Goal: Information Seeking & Learning: Check status

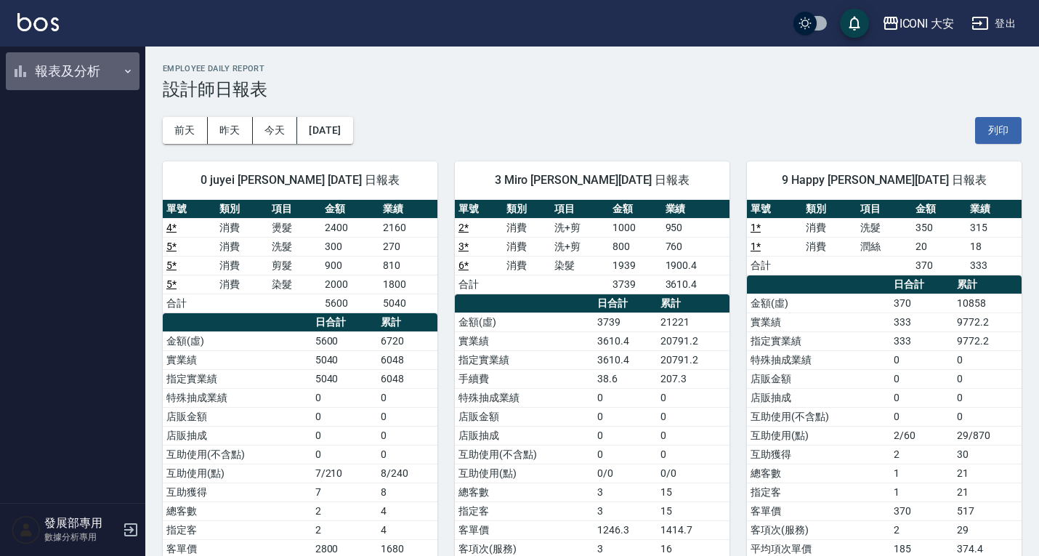
click at [69, 62] on button "報表及分析" at bounding box center [73, 71] width 134 height 38
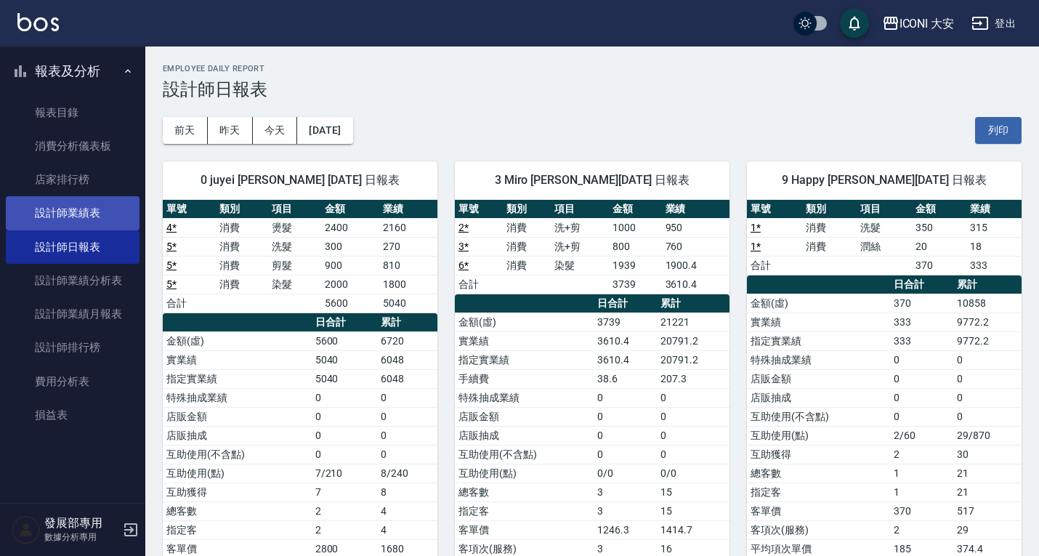
click at [100, 207] on link "設計師業績表" at bounding box center [73, 212] width 134 height 33
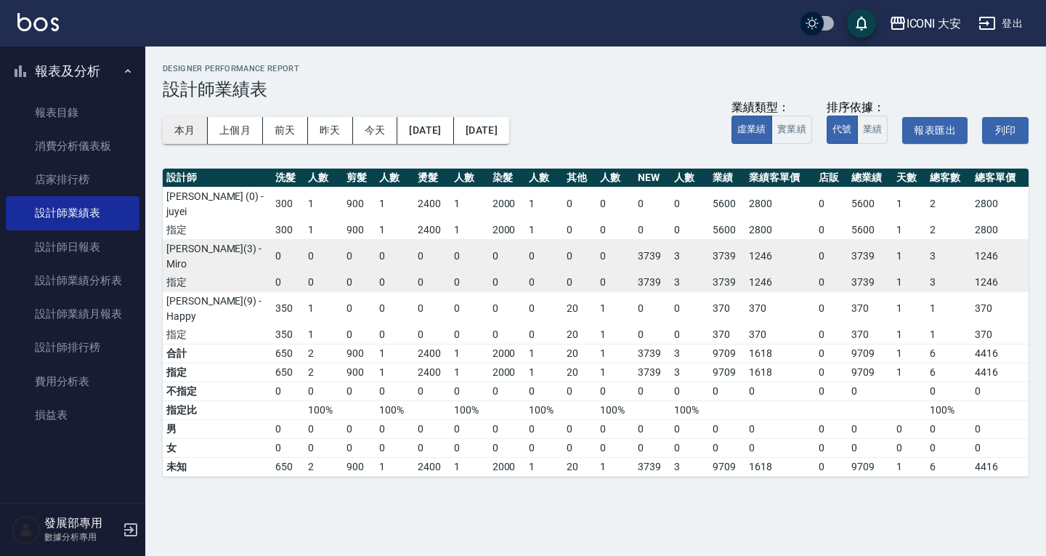
click at [195, 126] on button "本月" at bounding box center [185, 130] width 45 height 27
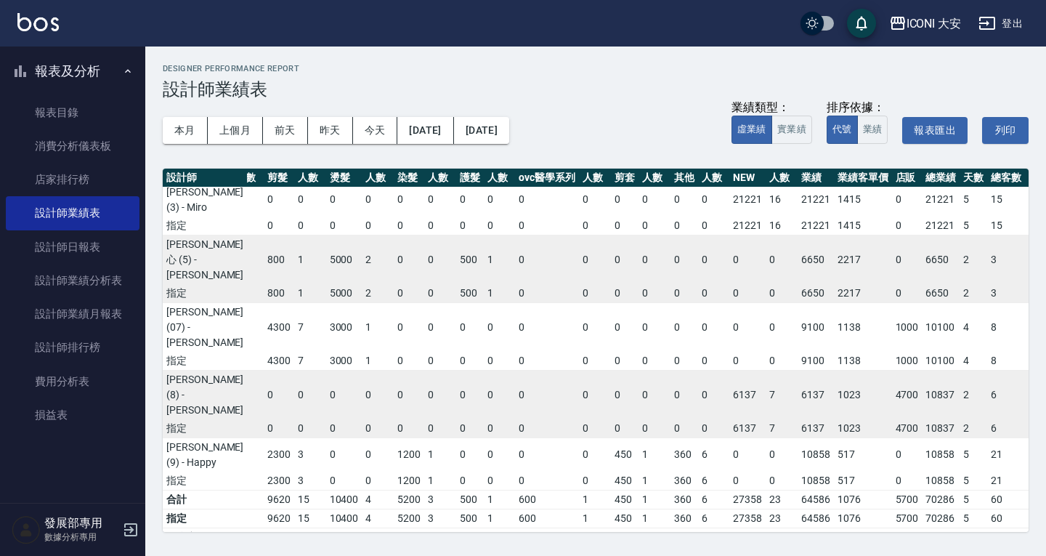
scroll to position [142, 52]
click at [943, 22] on div "ICONI 大安" at bounding box center [934, 24] width 55 height 18
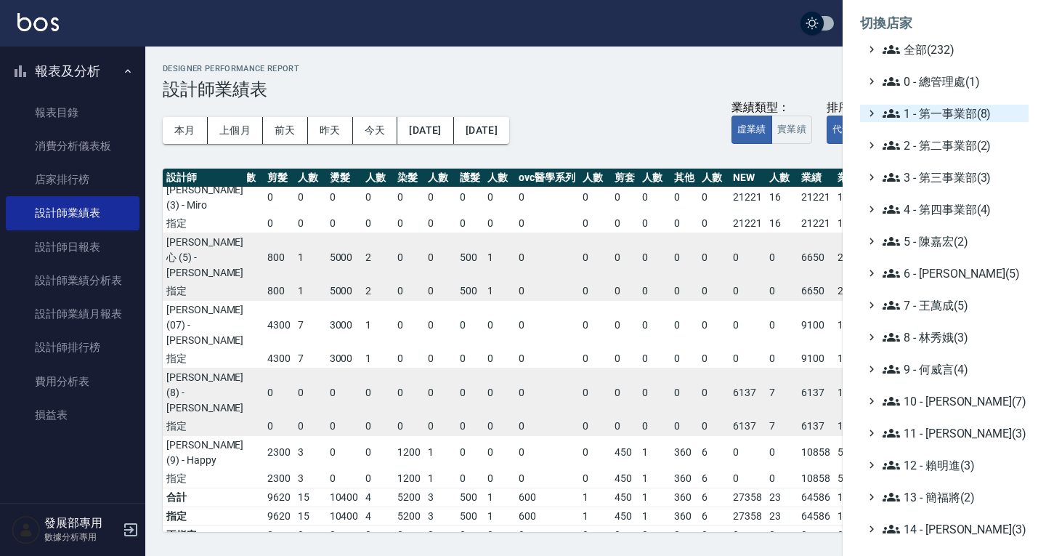
click at [931, 117] on span "1 - 第一事業部(8)" at bounding box center [953, 113] width 140 height 17
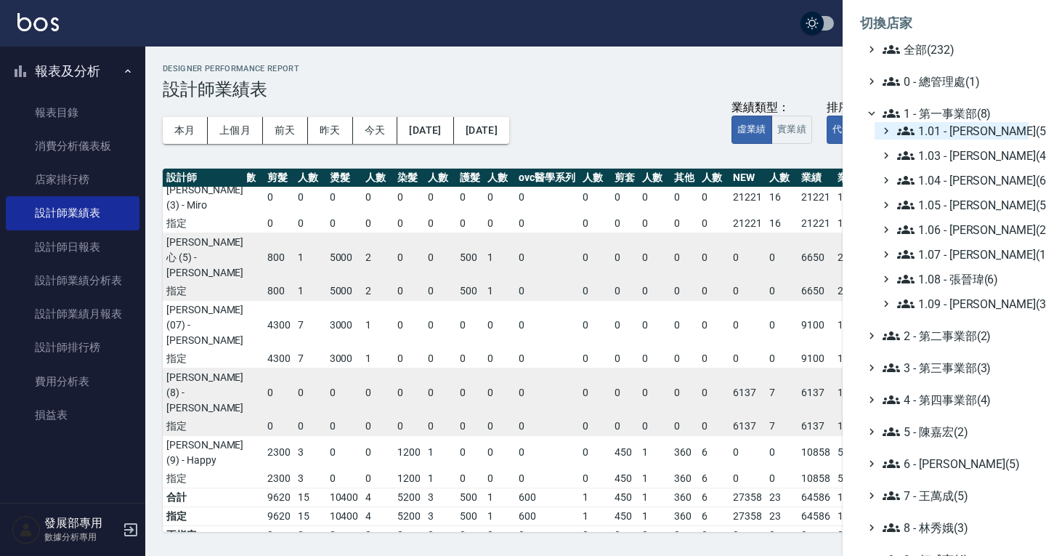
click at [942, 131] on span "1.01 - 鄭洞樂(5)" at bounding box center [960, 130] width 126 height 17
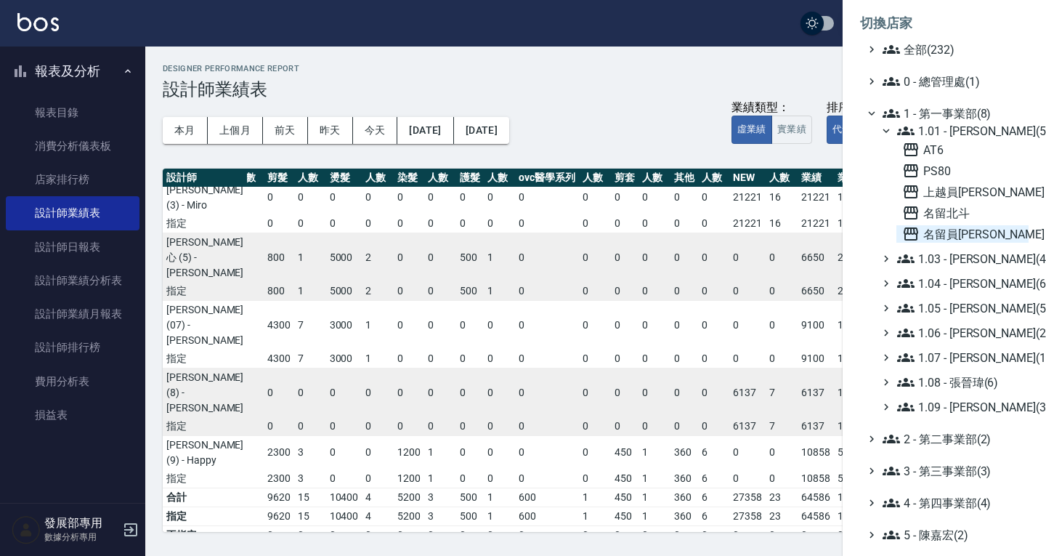
click at [957, 227] on span "名留員林中正" at bounding box center [962, 233] width 121 height 17
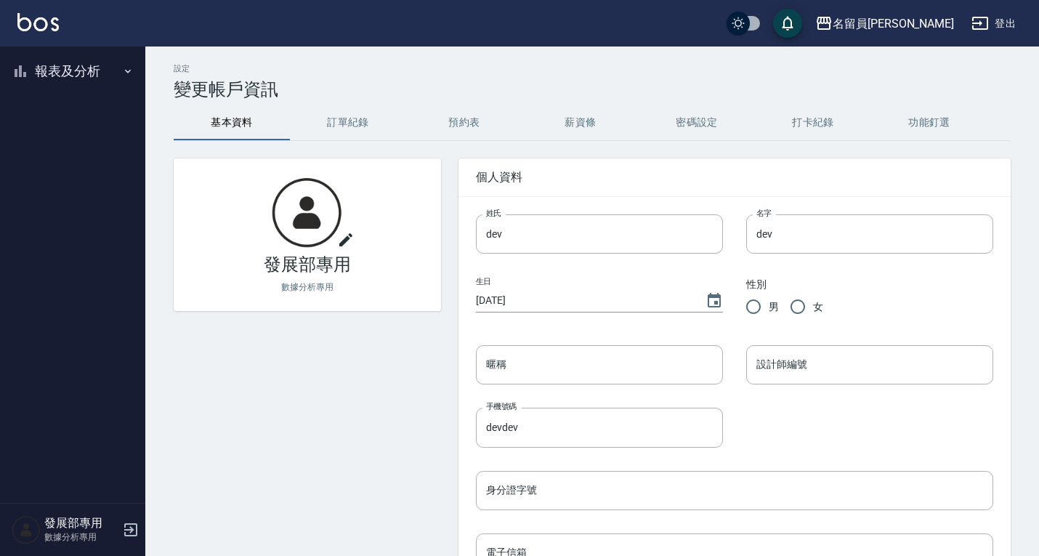
click at [76, 65] on button "報表及分析" at bounding box center [73, 71] width 134 height 38
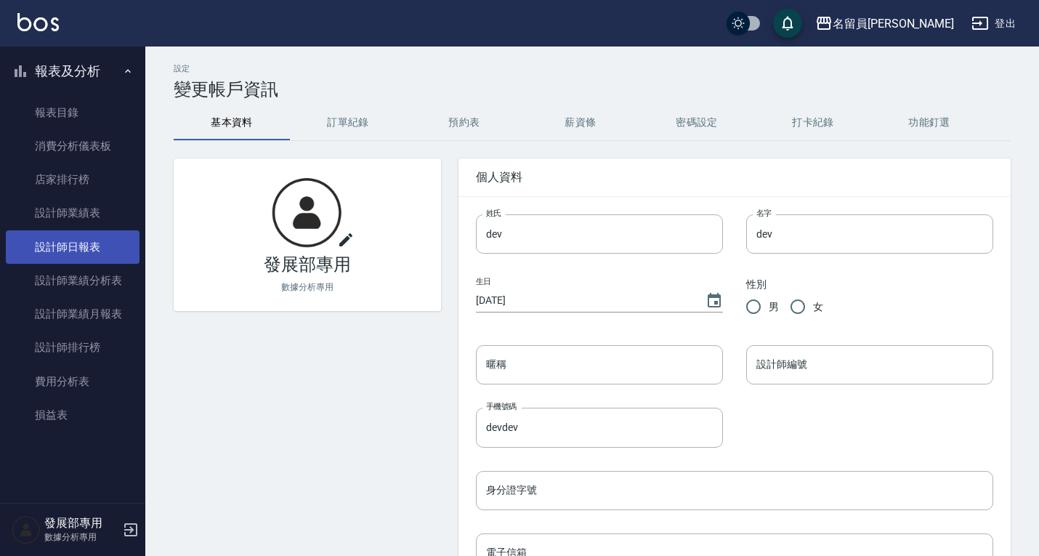
click at [93, 238] on link "設計師日報表" at bounding box center [73, 246] width 134 height 33
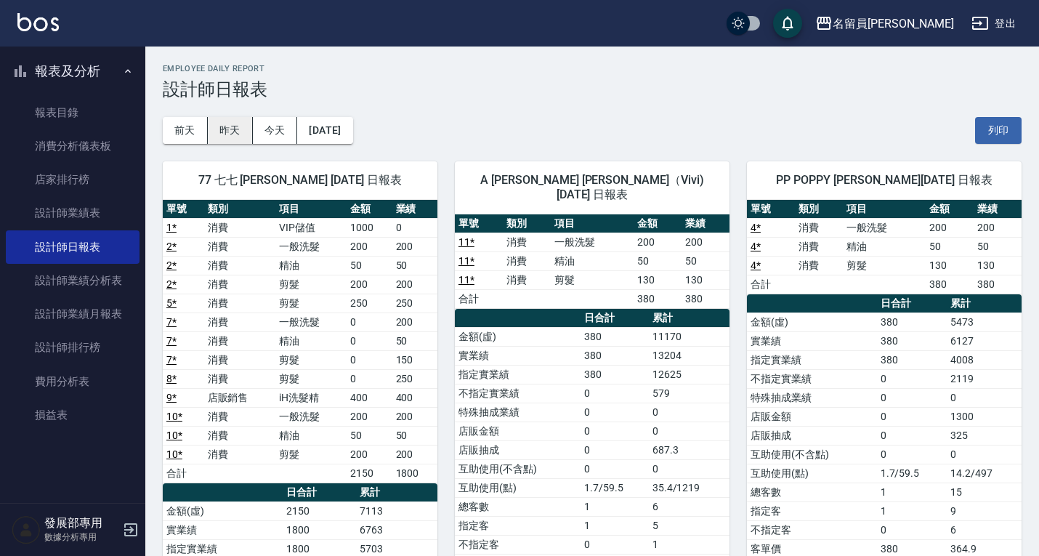
click at [219, 127] on button "昨天" at bounding box center [230, 130] width 45 height 27
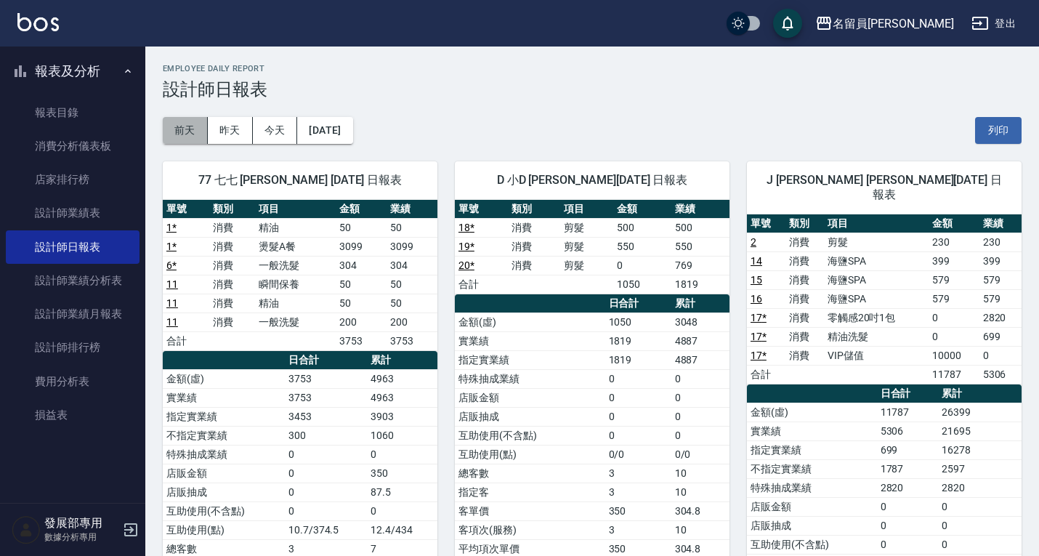
click at [181, 126] on button "前天" at bounding box center [185, 130] width 45 height 27
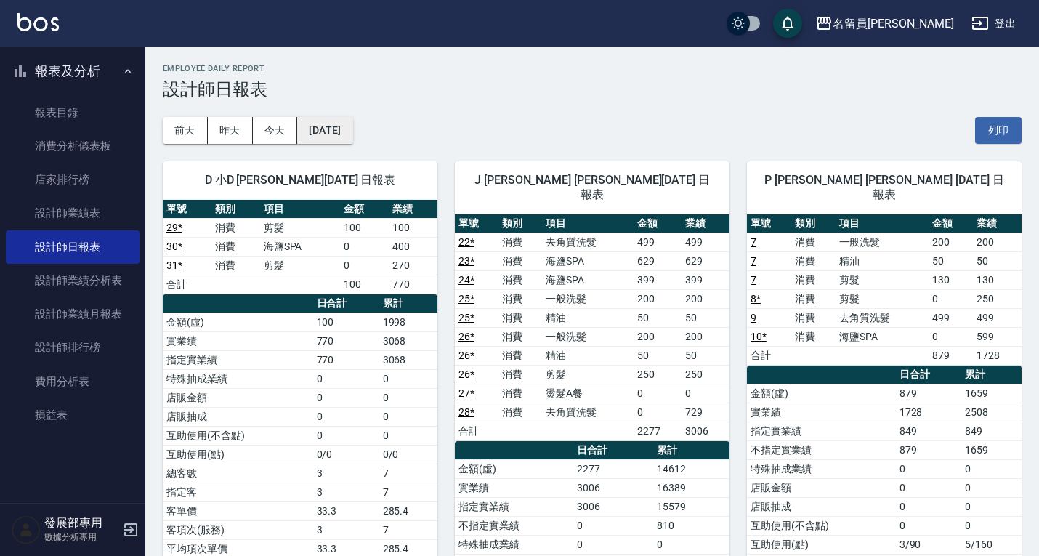
click at [329, 130] on button "[DATE]" at bounding box center [324, 130] width 55 height 27
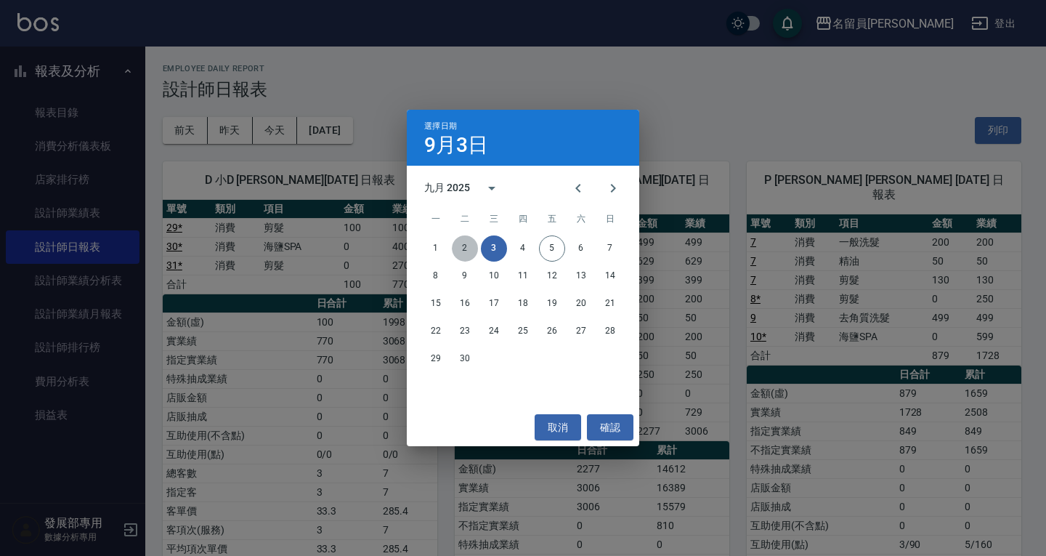
click at [471, 245] on button "2" at bounding box center [465, 248] width 26 height 26
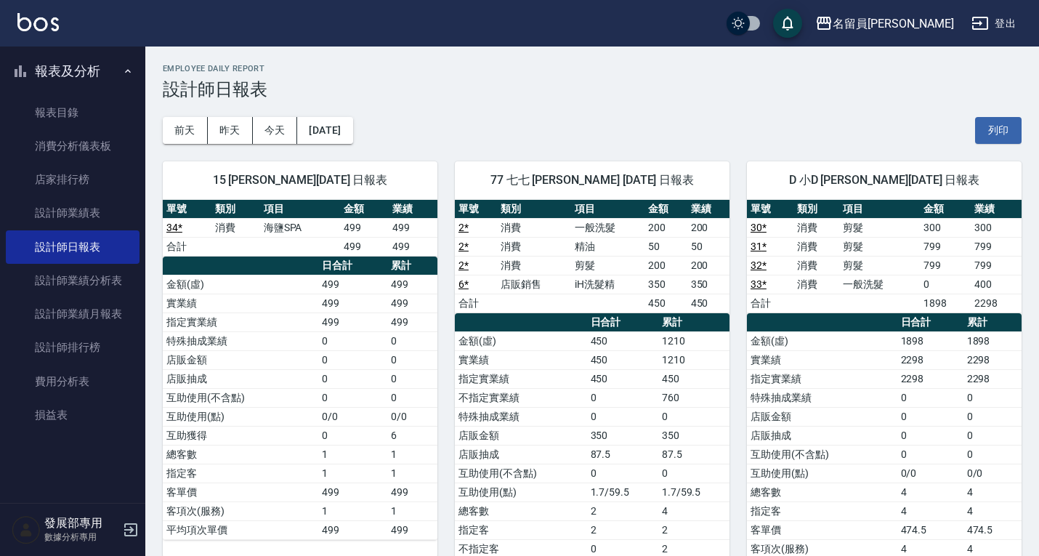
click at [328, 103] on div "前天 昨天 今天 2025/09/02 列印" at bounding box center [592, 131] width 859 height 62
click at [331, 112] on div "前天 昨天 今天 2025/09/02 列印" at bounding box center [592, 131] width 859 height 62
click at [336, 125] on button "2025/09/02" at bounding box center [324, 130] width 55 height 27
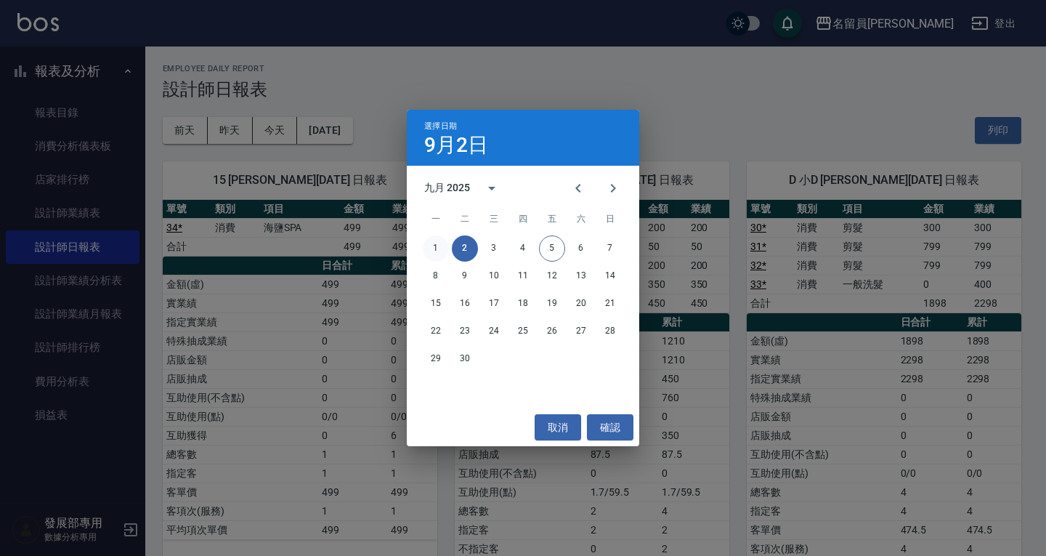
click at [434, 249] on button "1" at bounding box center [436, 248] width 26 height 26
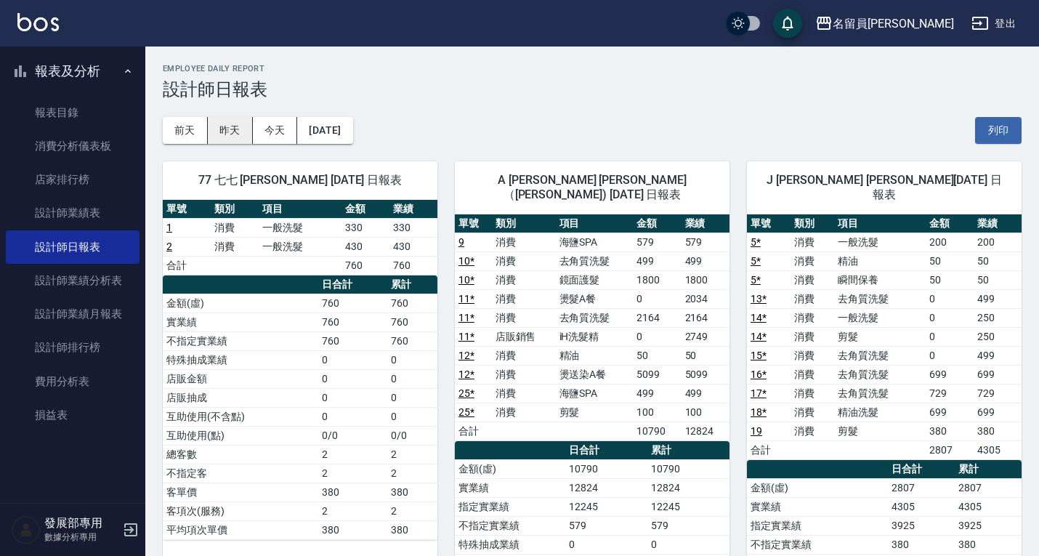
click at [227, 129] on button "昨天" at bounding box center [230, 130] width 45 height 27
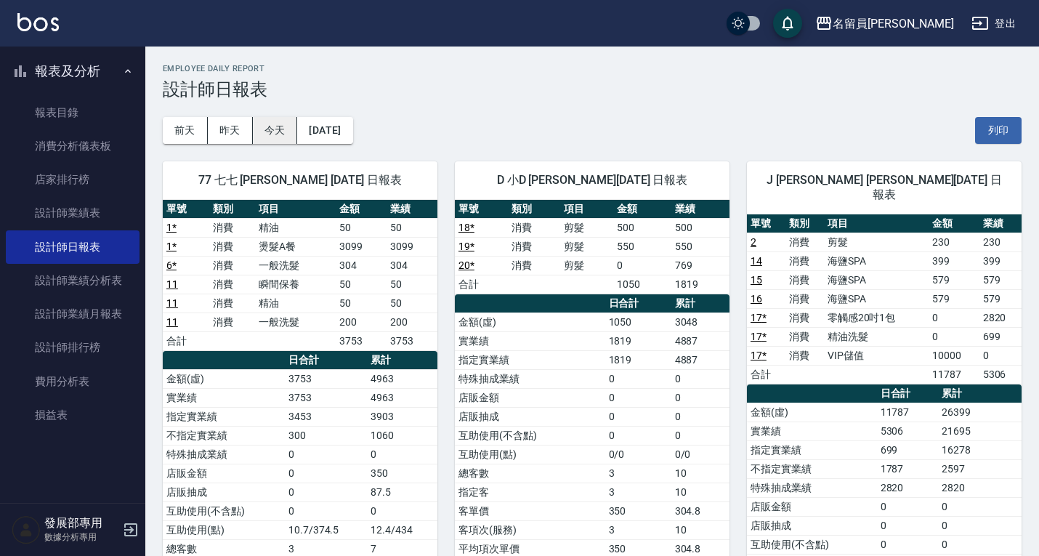
click at [267, 127] on button "今天" at bounding box center [275, 130] width 45 height 27
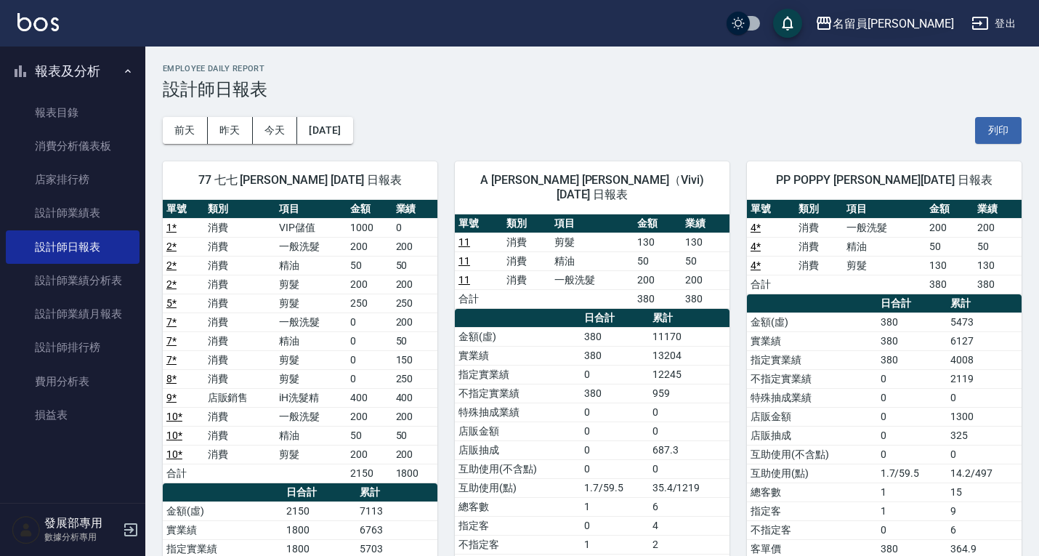
click at [933, 28] on div "名留員林中正" at bounding box center [892, 24] width 121 height 18
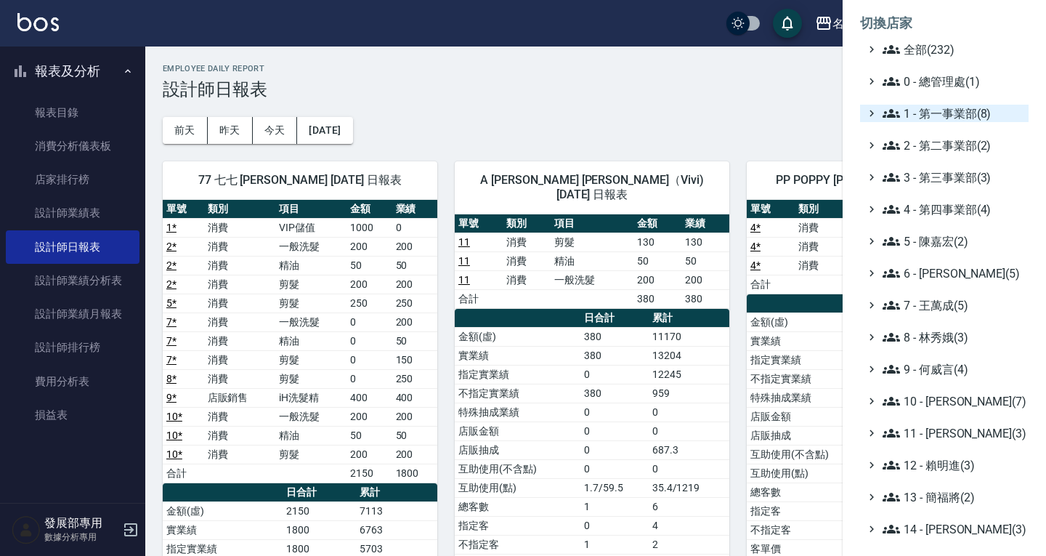
click at [931, 114] on span "1 - 第一事業部(8)" at bounding box center [953, 113] width 140 height 17
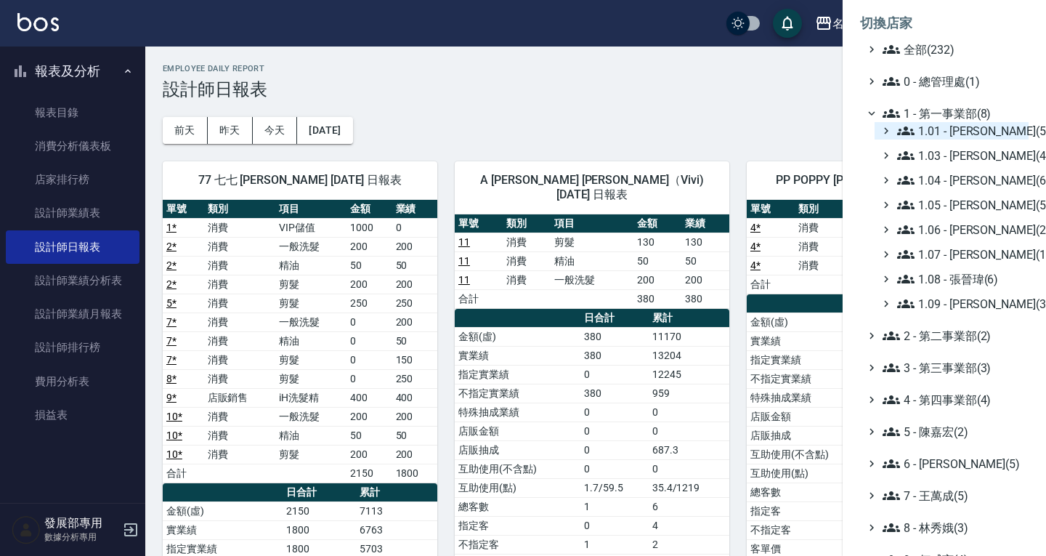
click at [937, 129] on span "1.01 - 鄭洞樂(5)" at bounding box center [960, 130] width 126 height 17
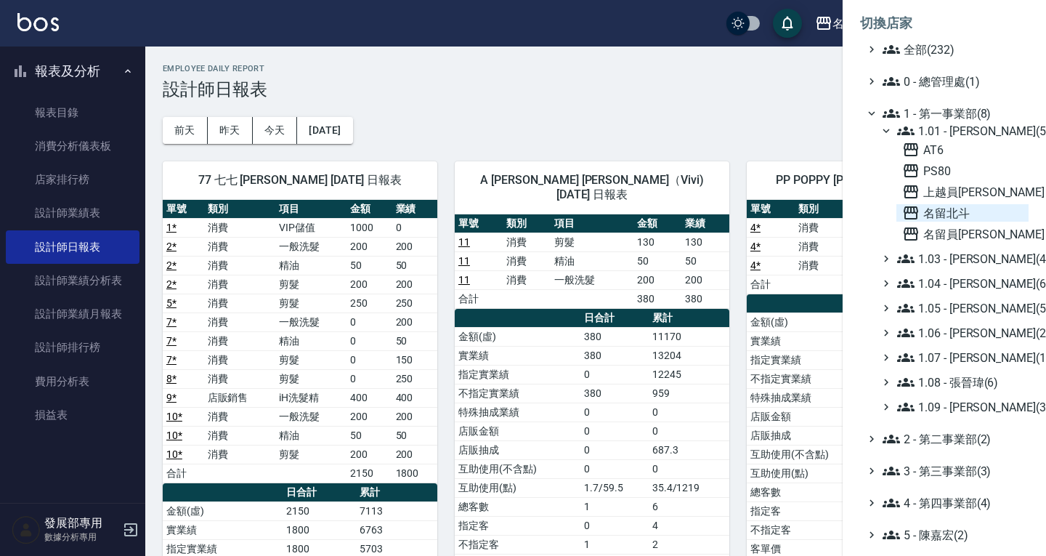
click at [949, 206] on span "名留北斗" at bounding box center [962, 212] width 121 height 17
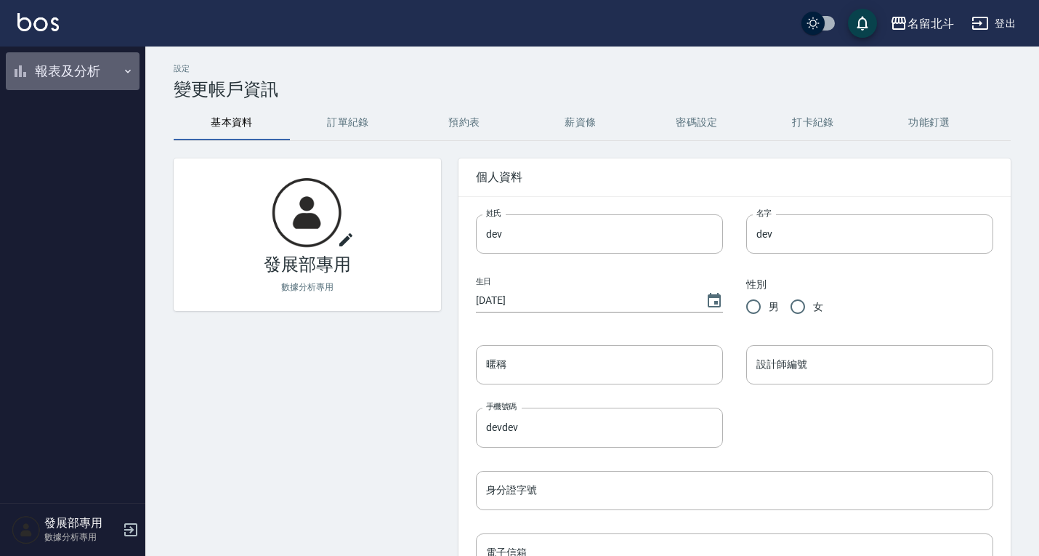
click at [81, 65] on button "報表及分析" at bounding box center [73, 71] width 134 height 38
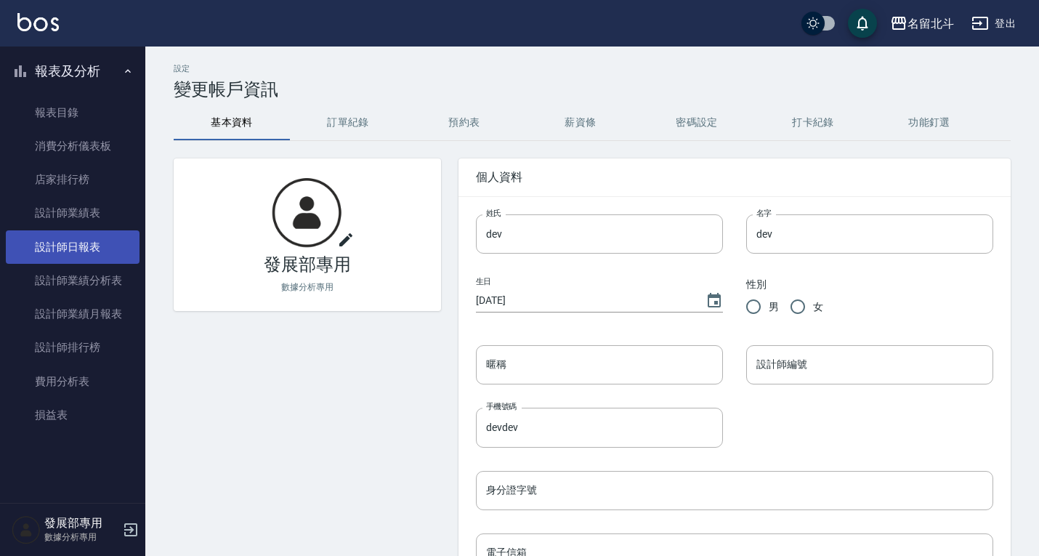
click at [69, 248] on link "設計師日報表" at bounding box center [73, 246] width 134 height 33
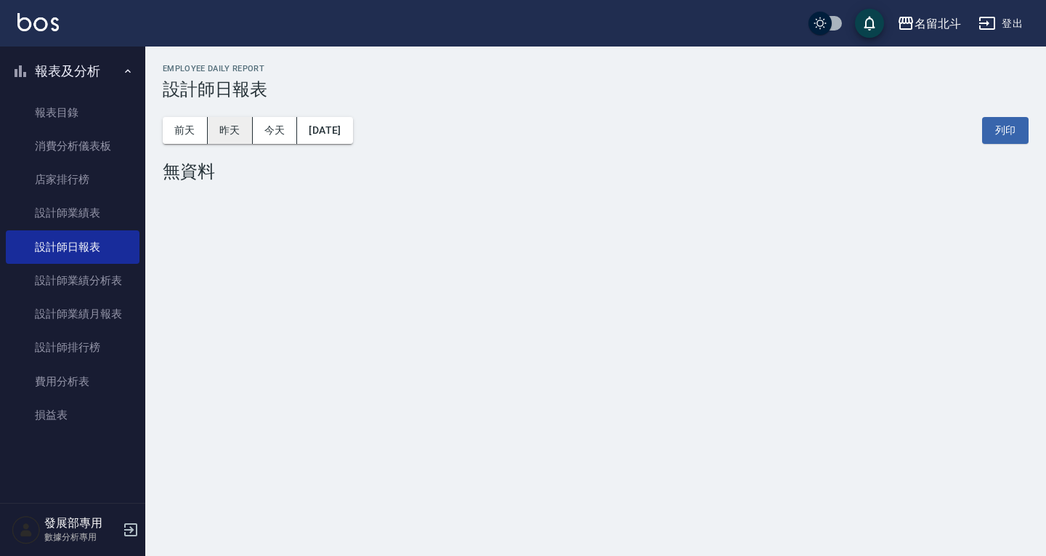
click at [233, 121] on button "昨天" at bounding box center [230, 130] width 45 height 27
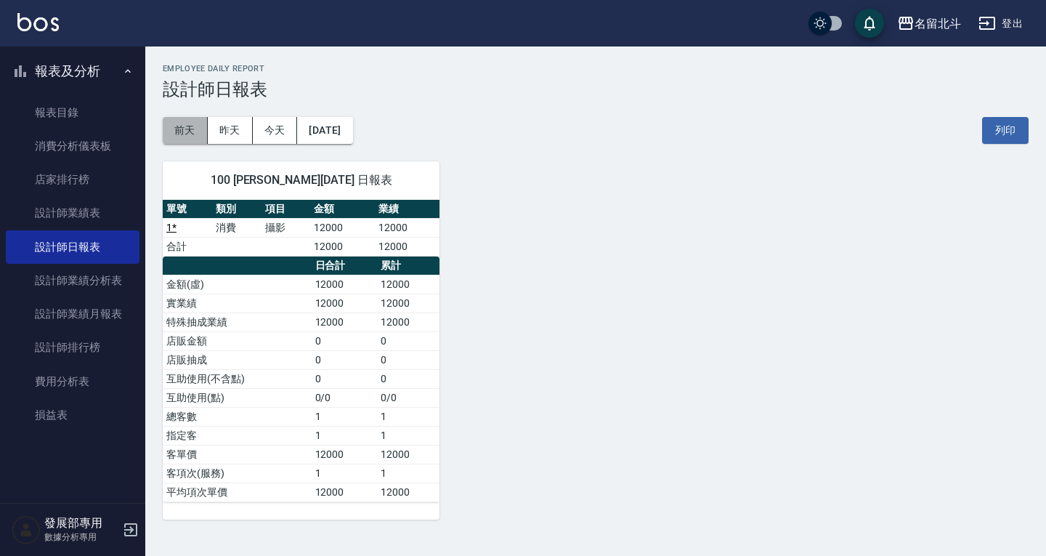
click at [188, 127] on button "前天" at bounding box center [185, 130] width 45 height 27
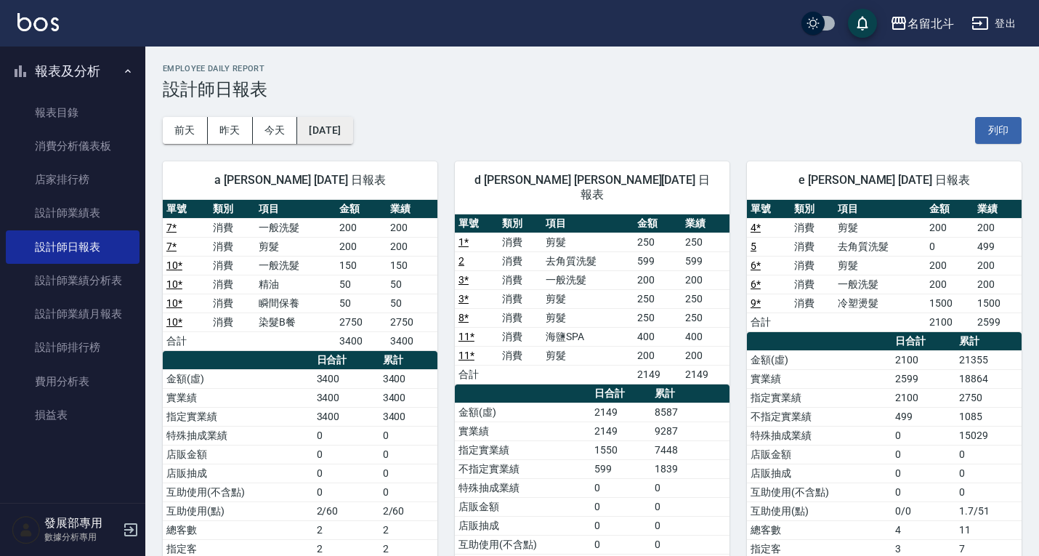
click at [316, 134] on button "2025/09/03" at bounding box center [324, 130] width 55 height 27
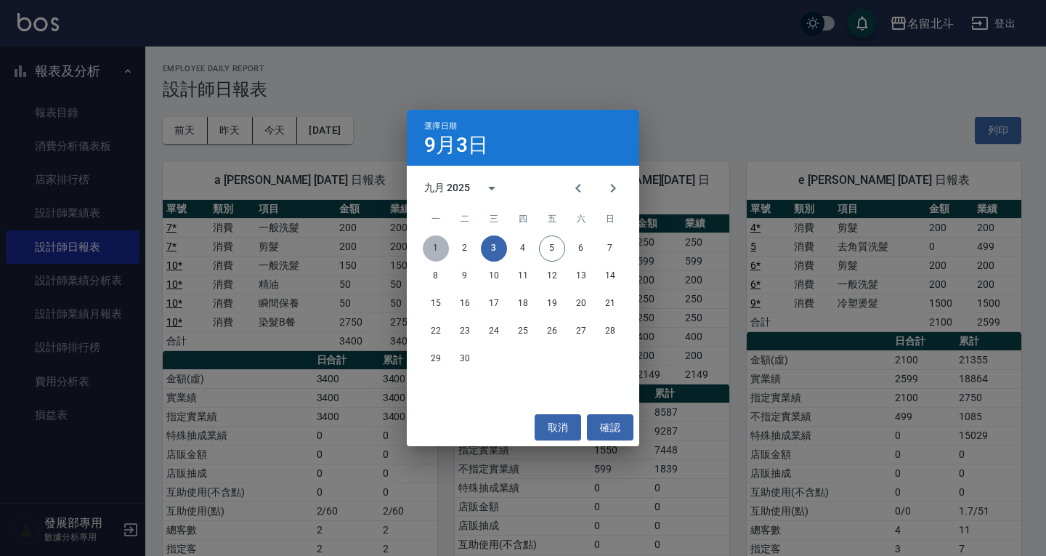
click at [429, 243] on button "1" at bounding box center [436, 248] width 26 height 26
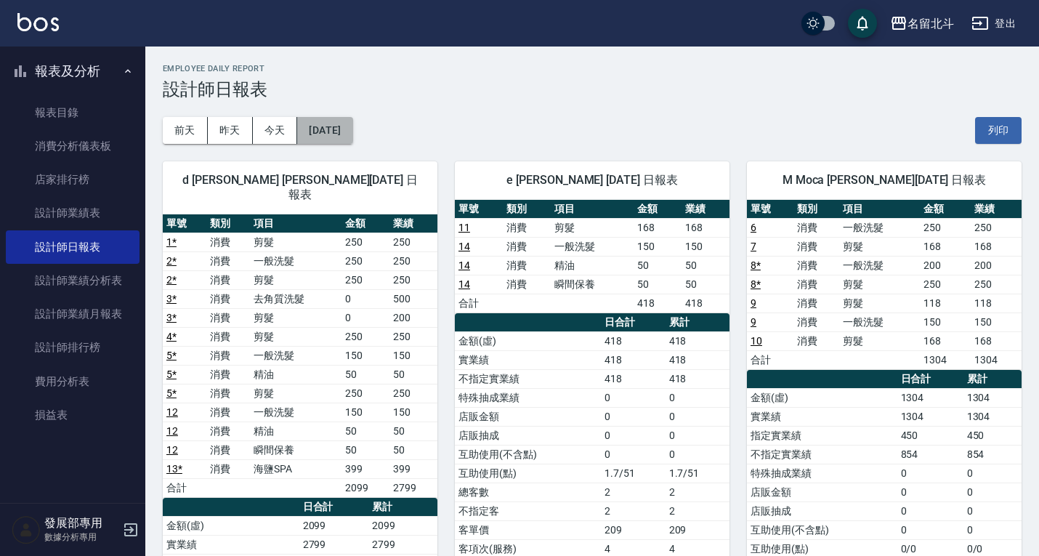
click at [325, 131] on button "[DATE]" at bounding box center [324, 130] width 55 height 27
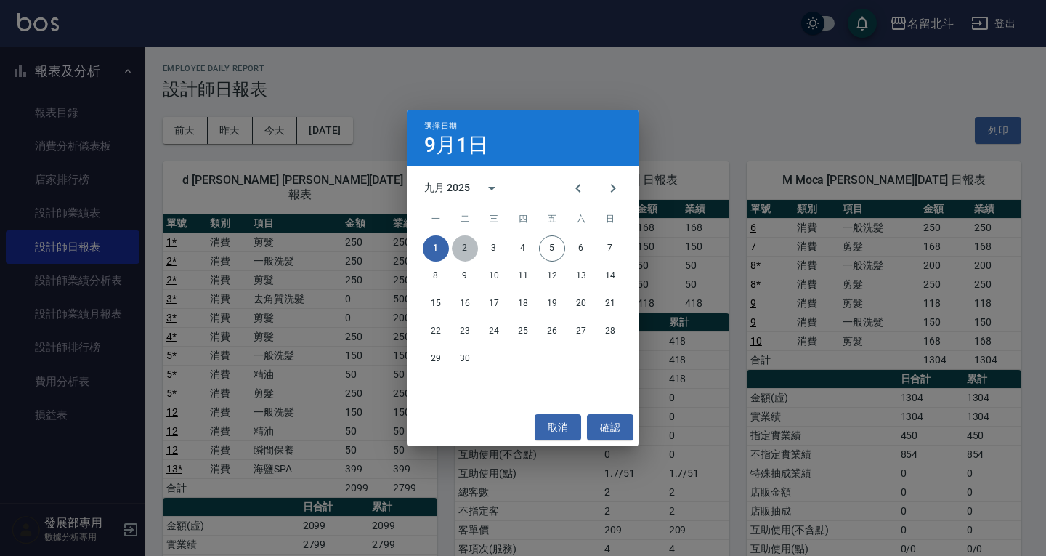
click at [460, 246] on button "2" at bounding box center [465, 248] width 26 height 26
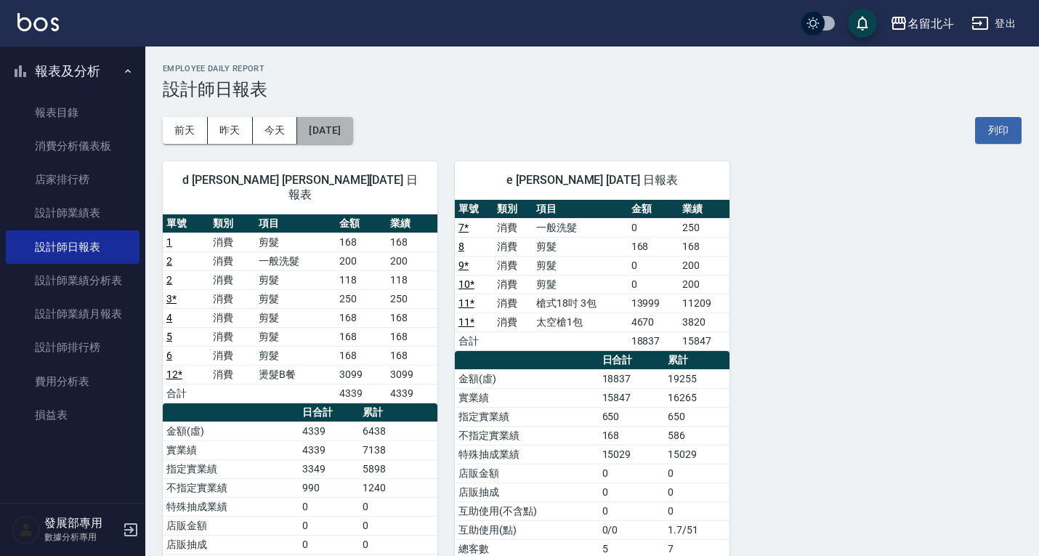
click at [352, 126] on button "2025/09/02" at bounding box center [324, 130] width 55 height 27
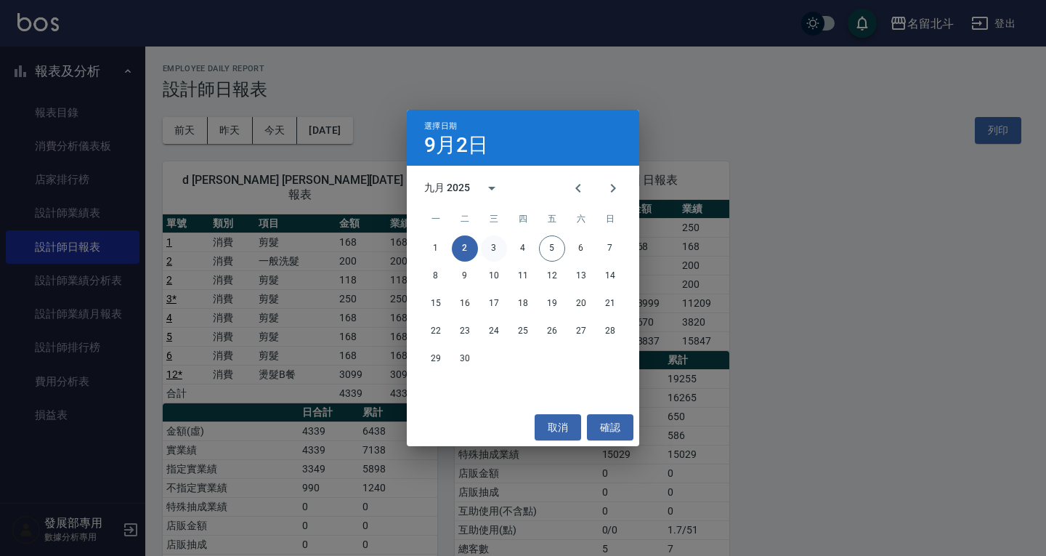
click at [490, 250] on button "3" at bounding box center [494, 248] width 26 height 26
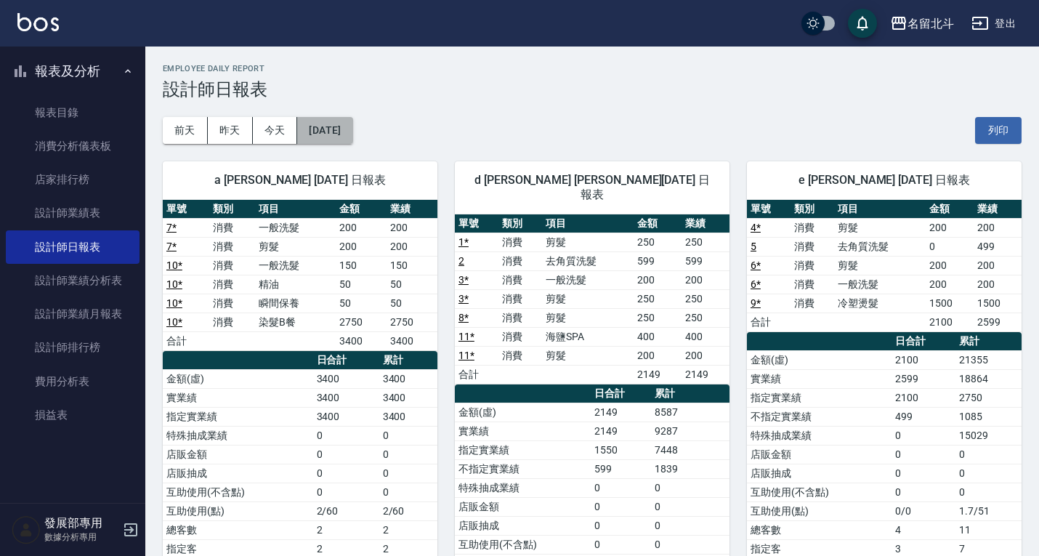
click at [316, 138] on button "2025/09/03" at bounding box center [324, 130] width 55 height 27
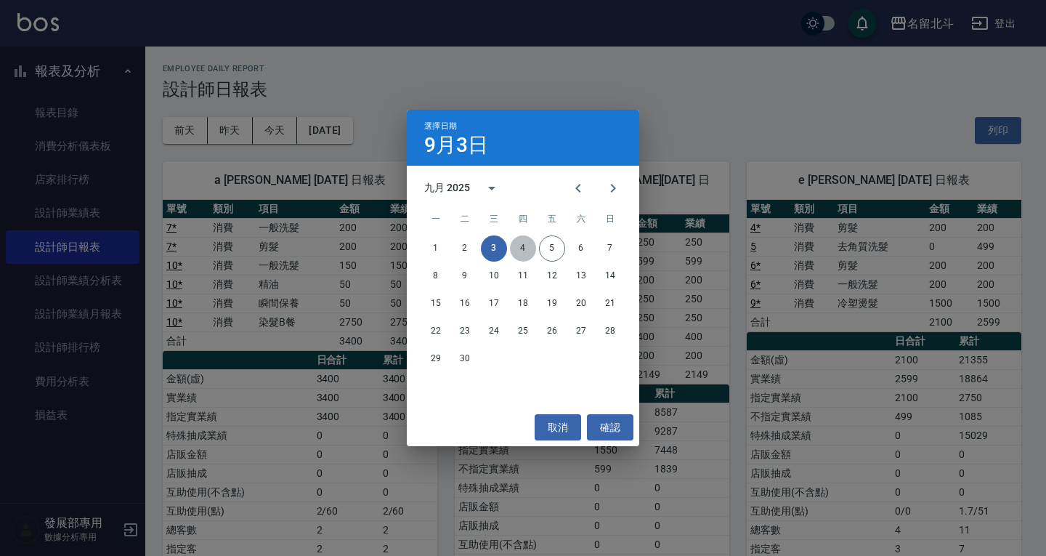
click at [528, 251] on button "4" at bounding box center [523, 248] width 26 height 26
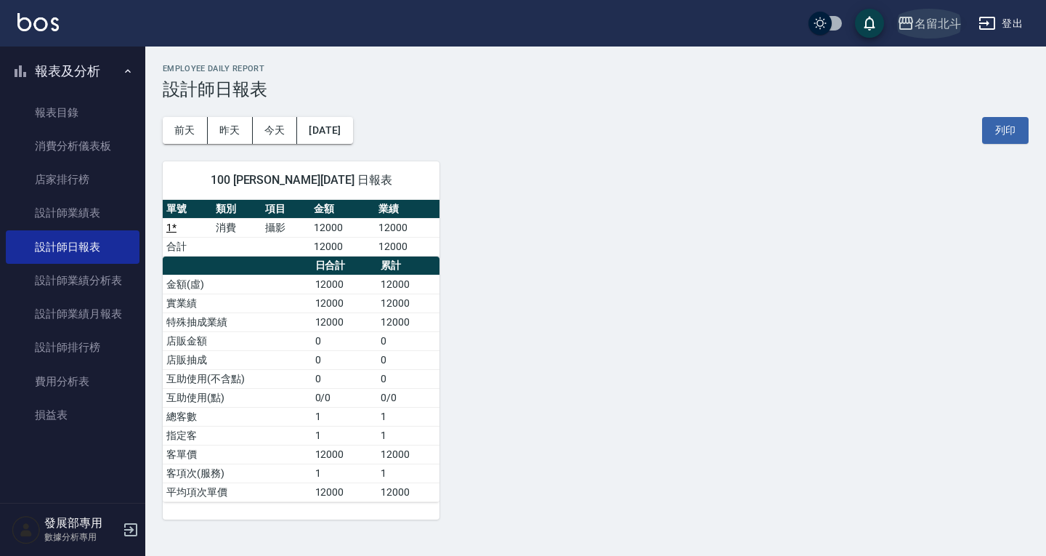
click at [912, 20] on icon "button" at bounding box center [906, 23] width 15 height 13
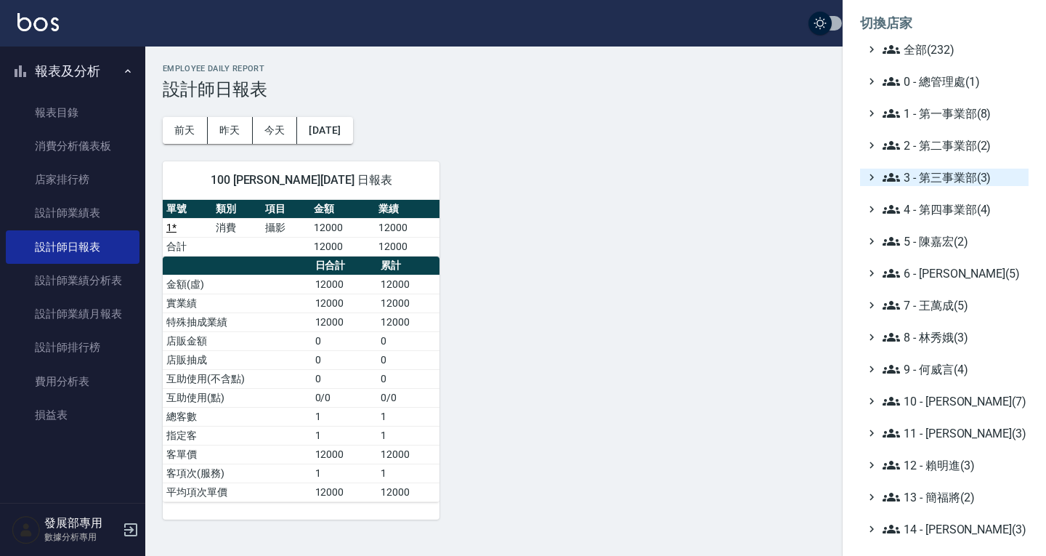
click at [935, 176] on span "3 - 第三事業部(3)" at bounding box center [953, 177] width 140 height 17
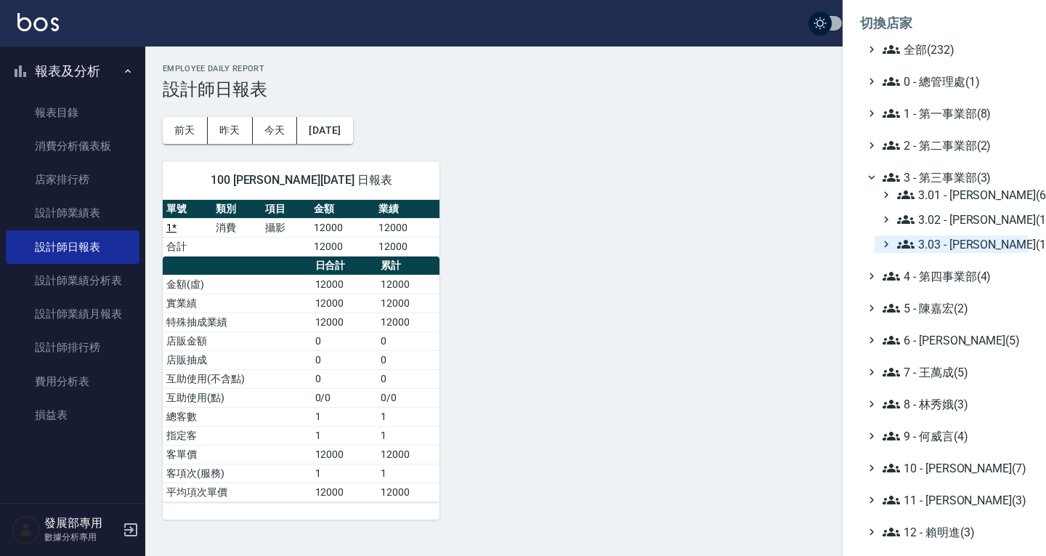
click at [946, 244] on span "3.03 - 張湘妮(1)" at bounding box center [960, 243] width 126 height 17
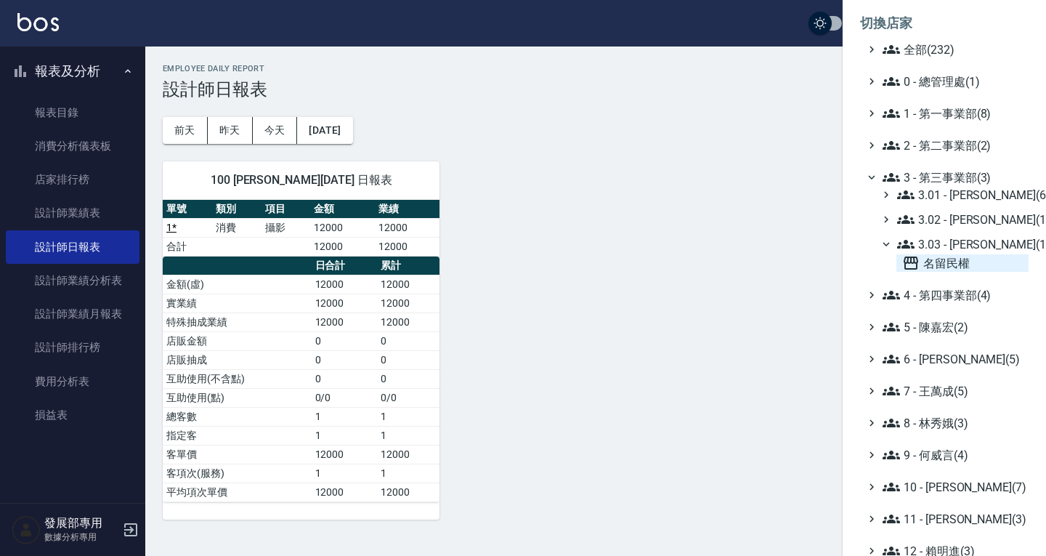
click at [938, 257] on span "名留民權" at bounding box center [962, 262] width 121 height 17
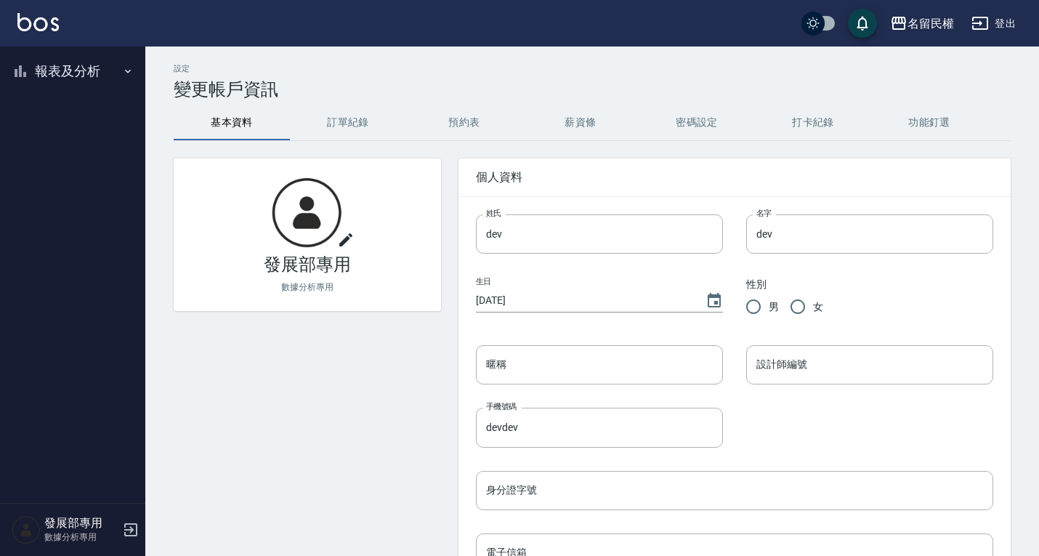
click at [80, 84] on button "報表及分析" at bounding box center [73, 71] width 134 height 38
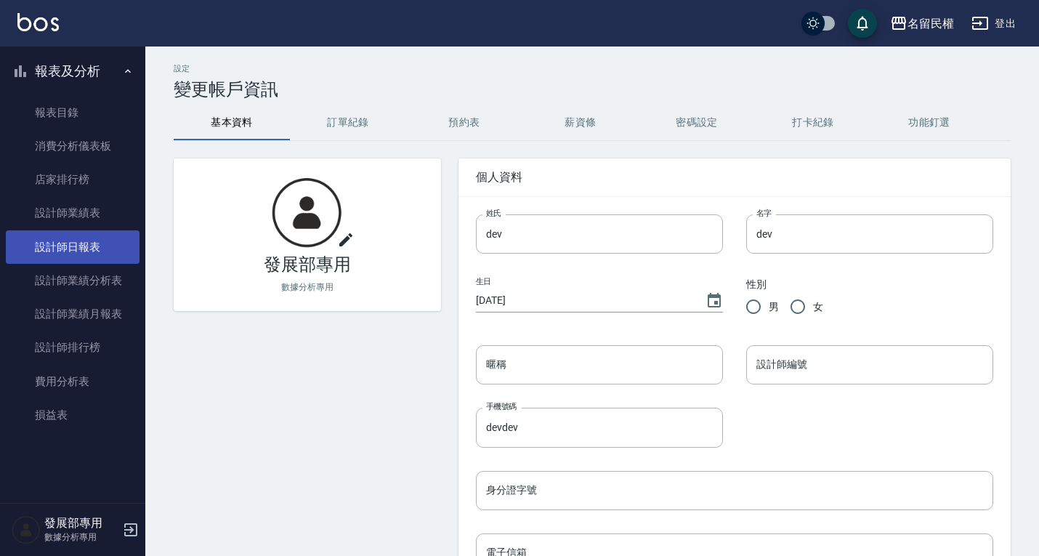
click at [74, 258] on link "設計師日報表" at bounding box center [73, 246] width 134 height 33
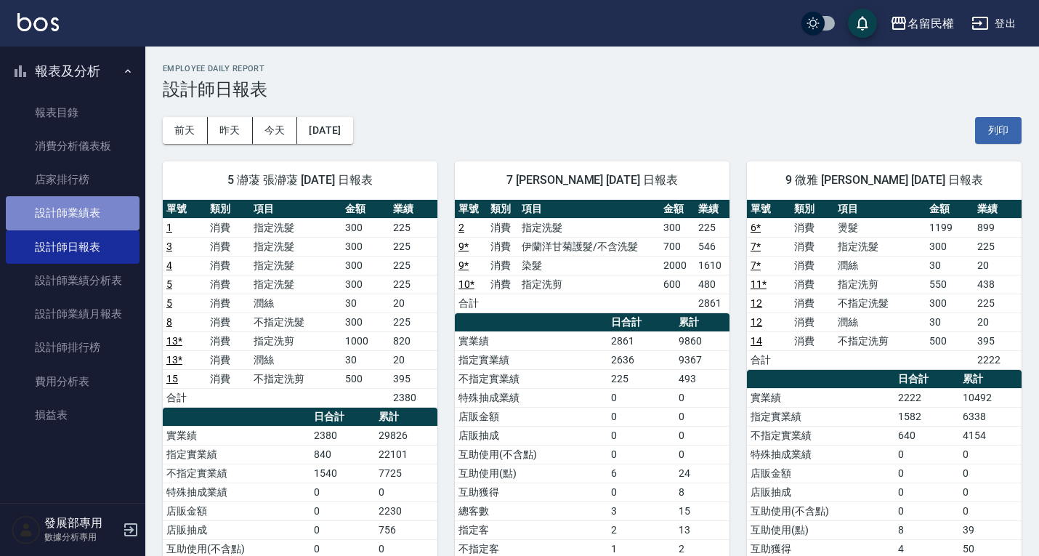
click at [105, 216] on link "設計師業績表" at bounding box center [73, 212] width 134 height 33
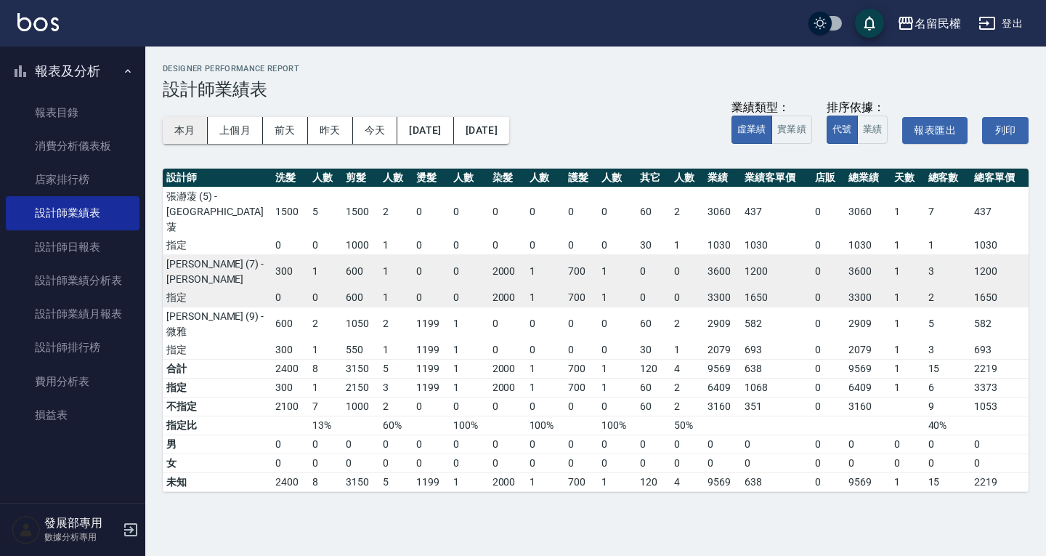
click at [174, 137] on button "本月" at bounding box center [185, 130] width 45 height 27
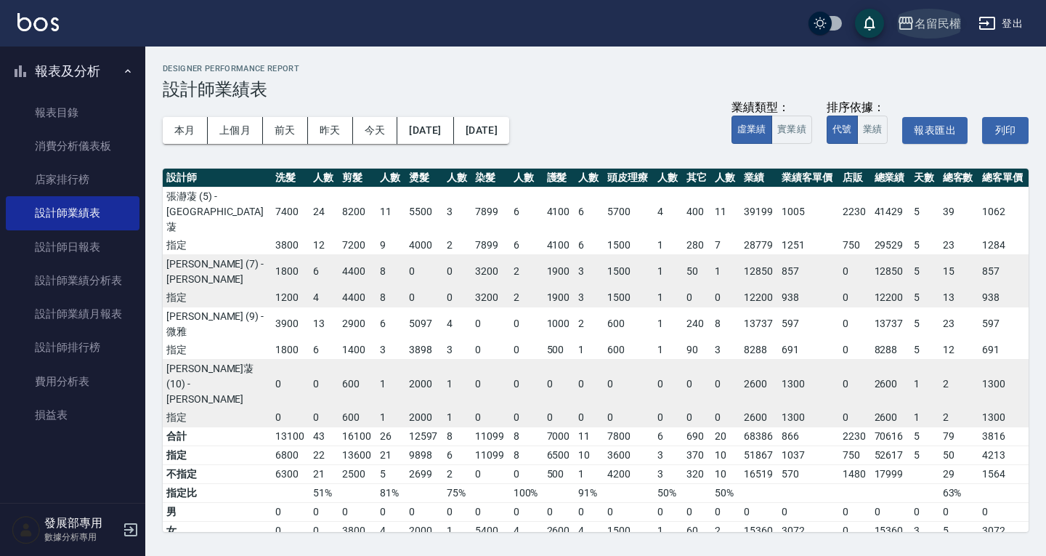
click at [938, 27] on div "名留民權" at bounding box center [938, 24] width 46 height 18
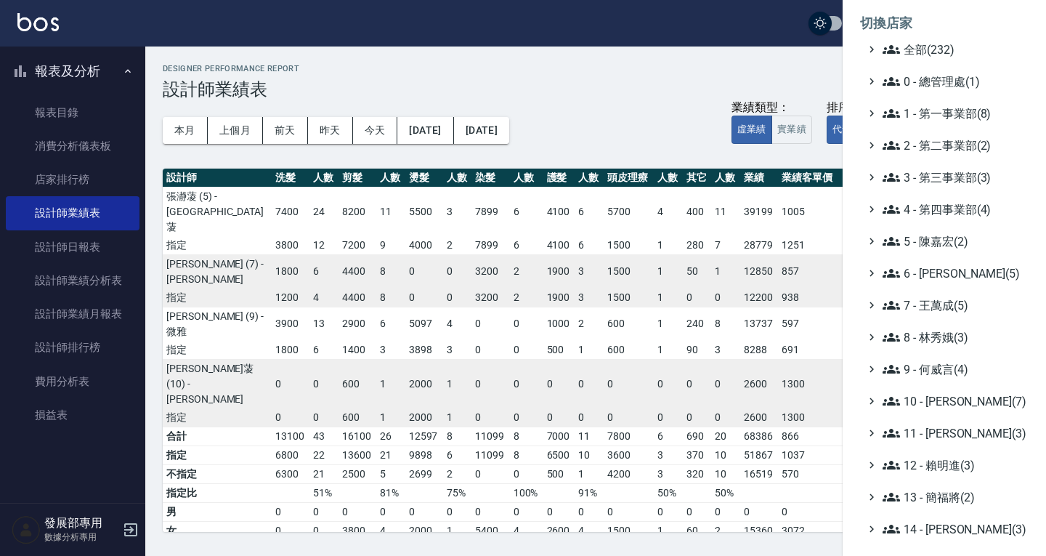
click at [684, 93] on div at bounding box center [523, 278] width 1046 height 556
